Goal: Transaction & Acquisition: Purchase product/service

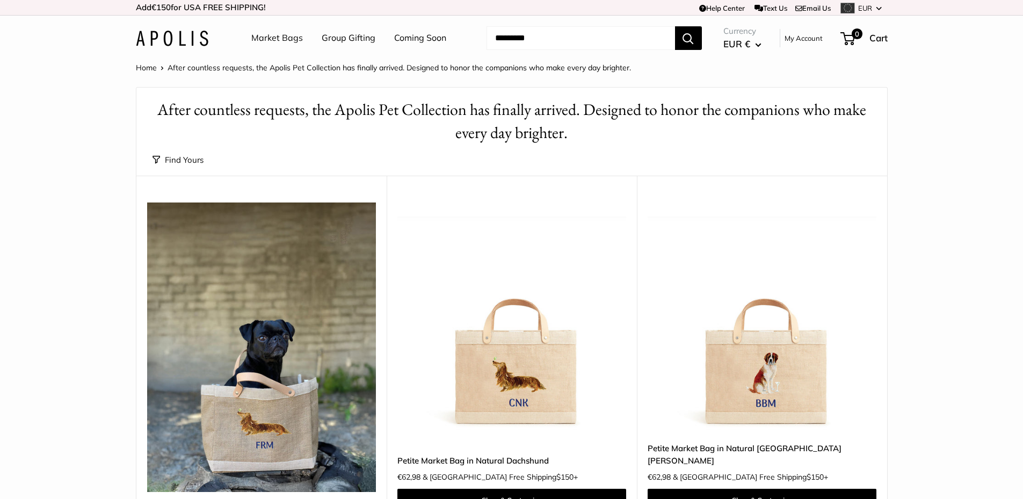
click at [0, 0] on img at bounding box center [0, 0] width 0 height 0
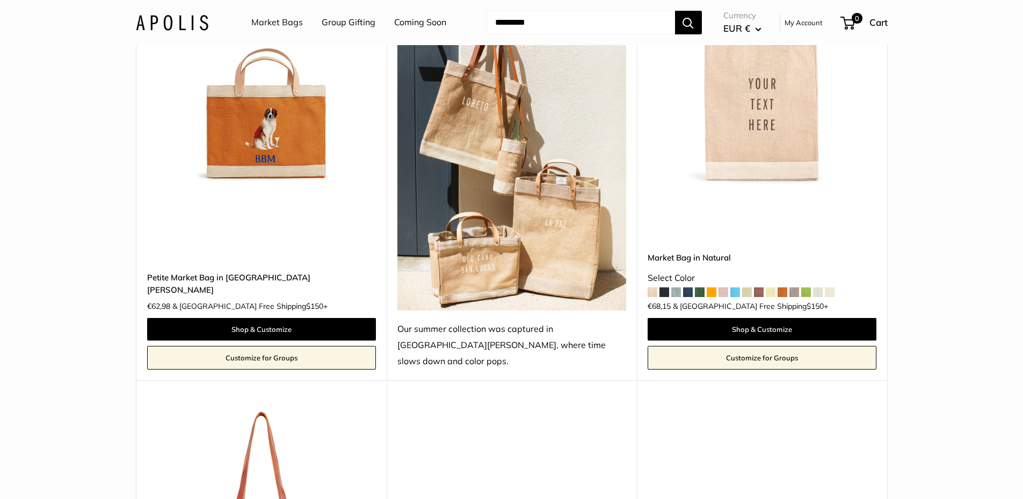
scroll to position [2057, 0]
